Goal: Use online tool/utility: Utilize a website feature to perform a specific function

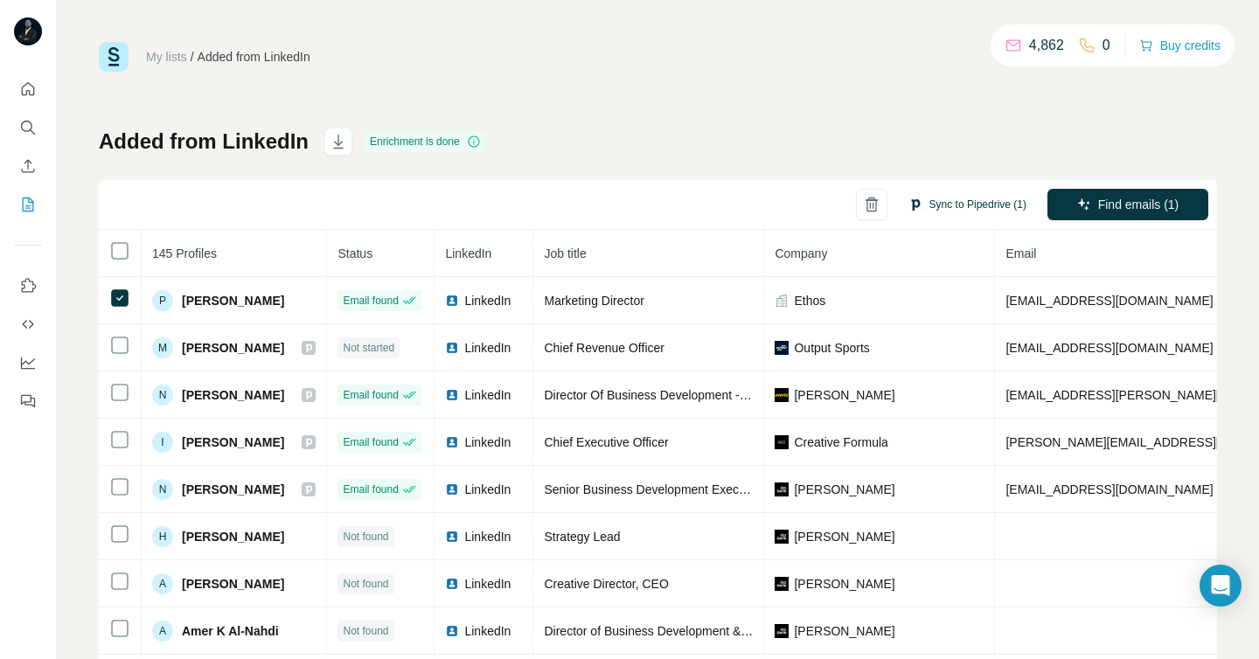
click at [942, 201] on button "Sync to Pipedrive (1)" at bounding box center [967, 204] width 143 height 26
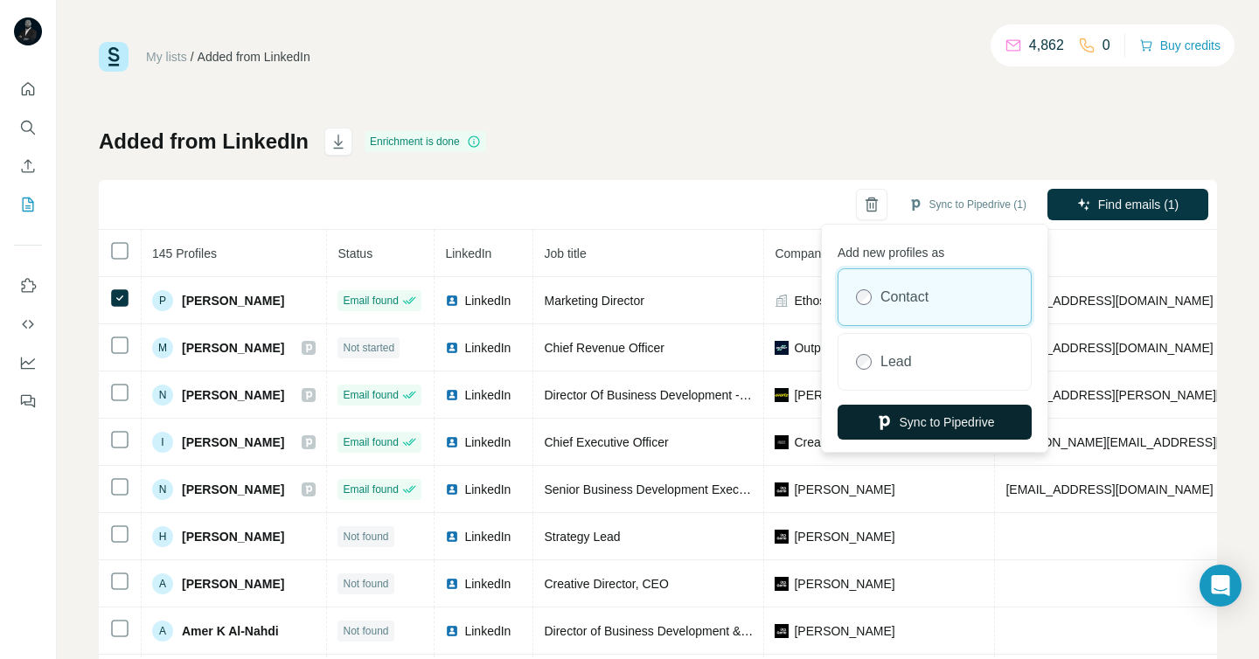
click at [900, 420] on button "Sync to Pipedrive" at bounding box center [935, 422] width 194 height 35
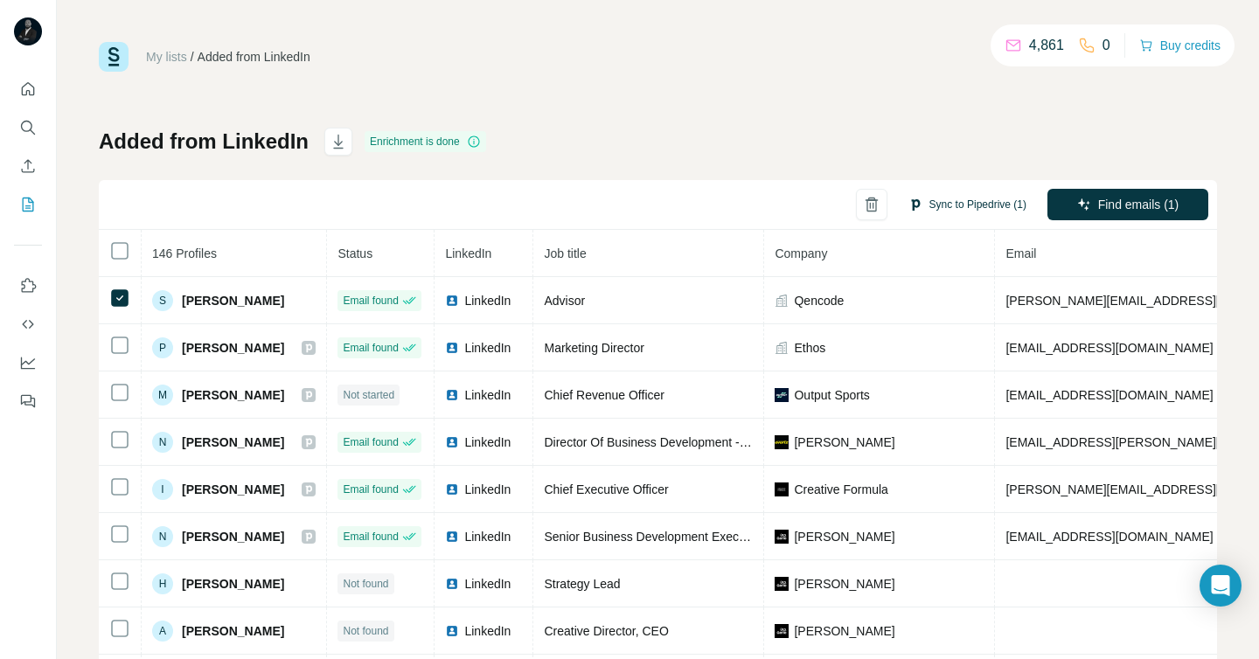
click at [977, 205] on button "Sync to Pipedrive (1)" at bounding box center [967, 204] width 143 height 26
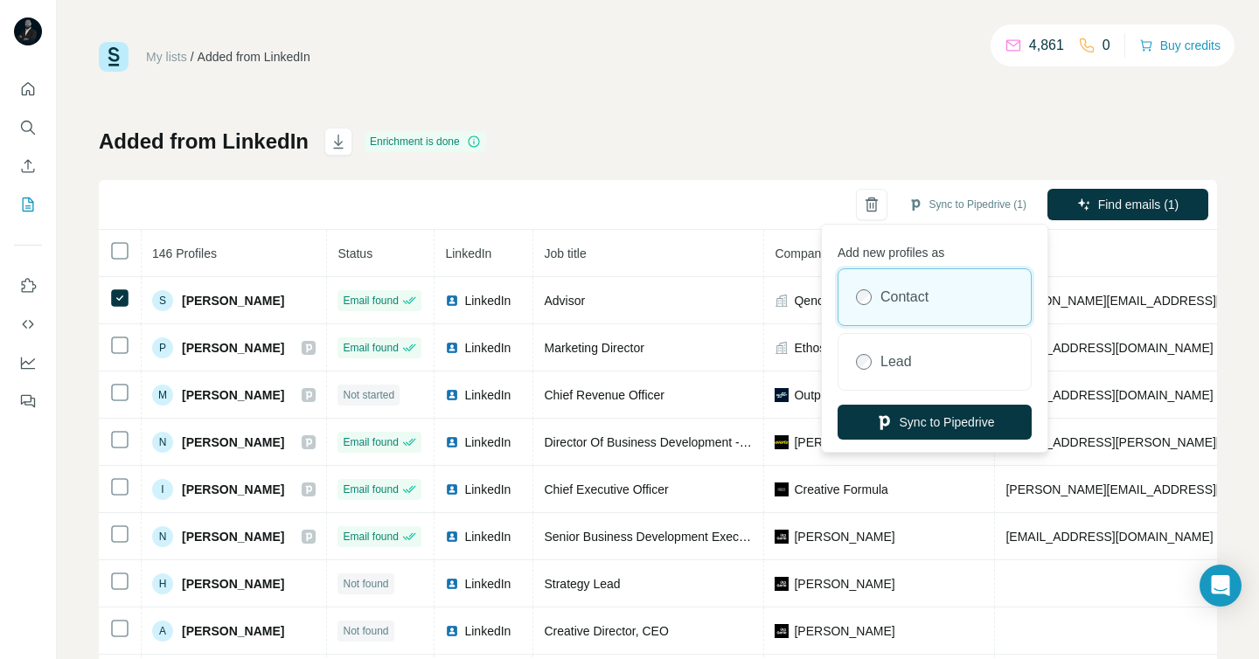
click at [925, 292] on label "Contact" at bounding box center [904, 297] width 48 height 21
click at [937, 419] on button "Sync to Pipedrive" at bounding box center [935, 422] width 194 height 35
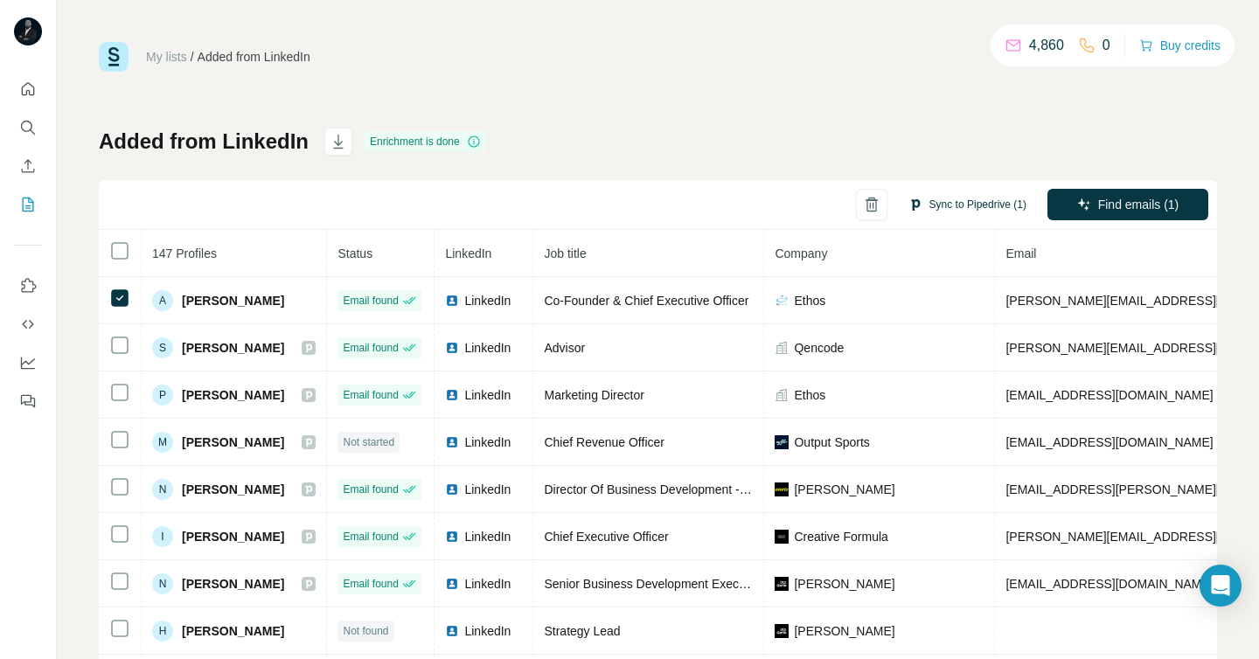
click at [964, 210] on button "Sync to Pipedrive (1)" at bounding box center [967, 204] width 143 height 26
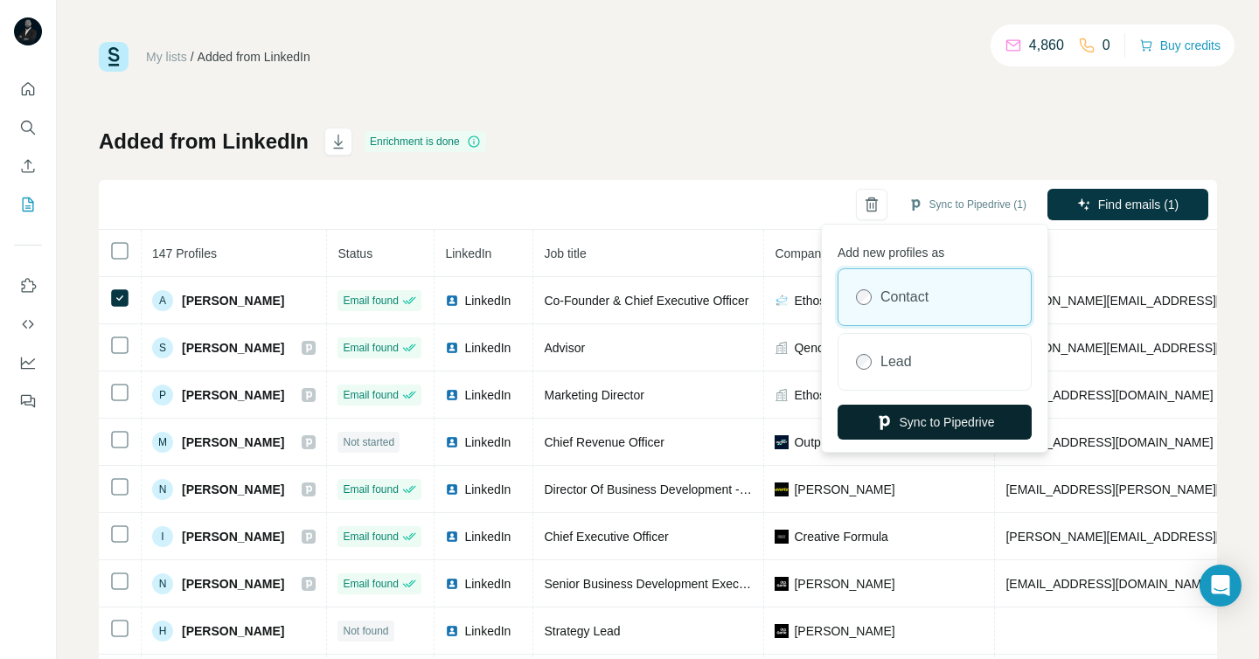
click at [926, 428] on button "Sync to Pipedrive" at bounding box center [935, 422] width 194 height 35
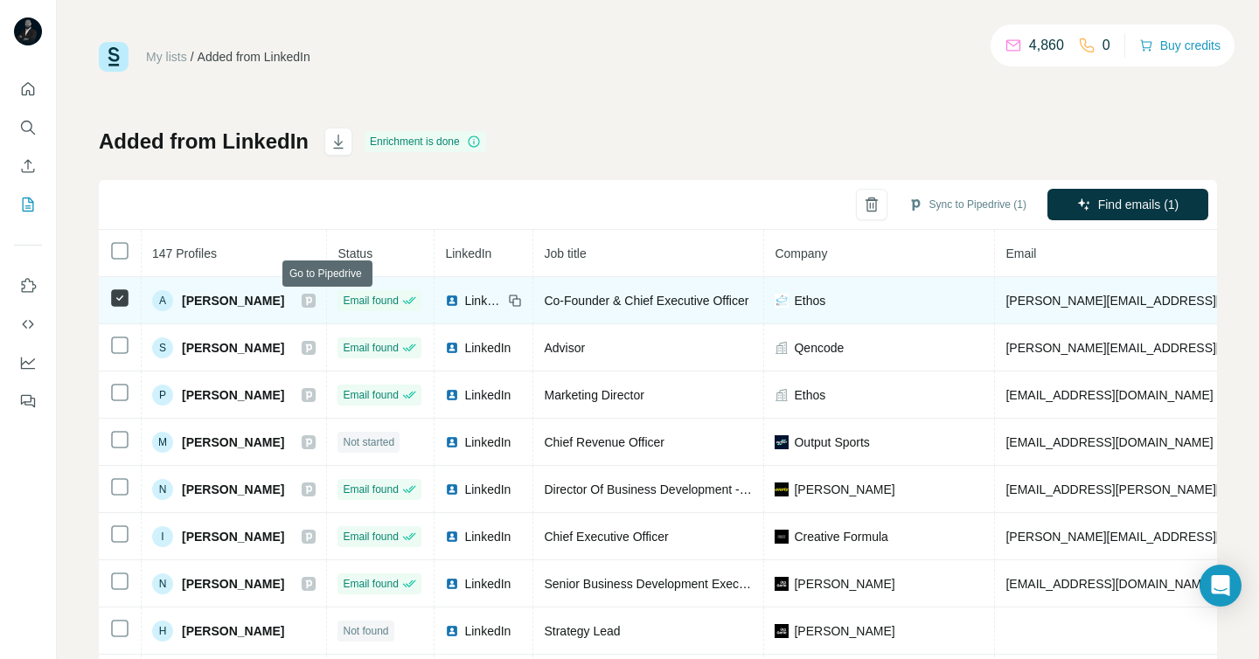
click at [314, 299] on icon at bounding box center [308, 301] width 10 height 14
